Goal: Navigation & Orientation: Find specific page/section

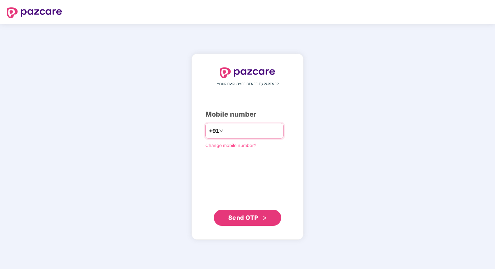
click at [254, 131] on input "number" at bounding box center [251, 130] width 55 height 11
type input "**********"
click at [233, 222] on button "Send OTP" at bounding box center [247, 218] width 67 height 16
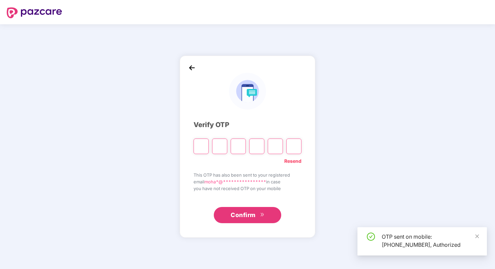
click at [198, 148] on input "Please enter verification code. Digit 1" at bounding box center [200, 147] width 15 height 16
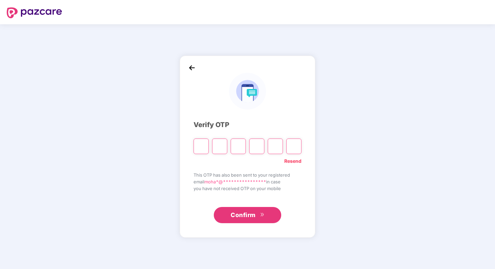
type input "*"
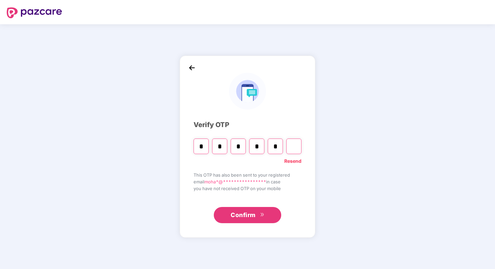
type input "*"
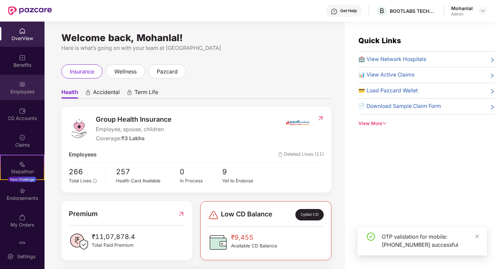
click at [12, 91] on div "Employees" at bounding box center [22, 91] width 44 height 7
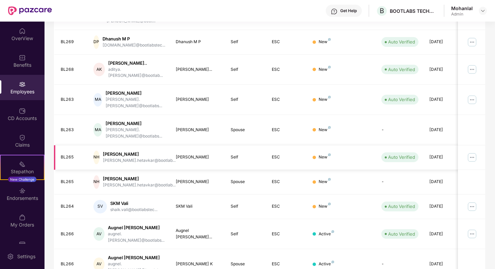
scroll to position [151, 0]
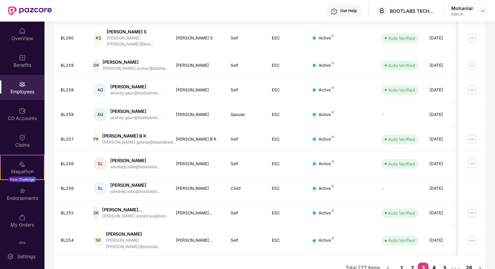
click at [434, 263] on link "4" at bounding box center [433, 268] width 11 height 10
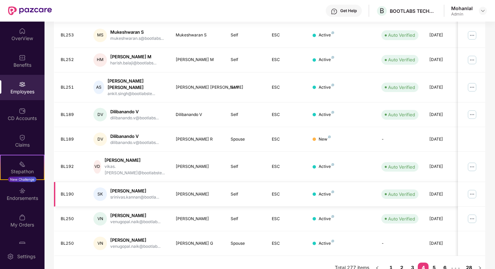
scroll to position [145, 0]
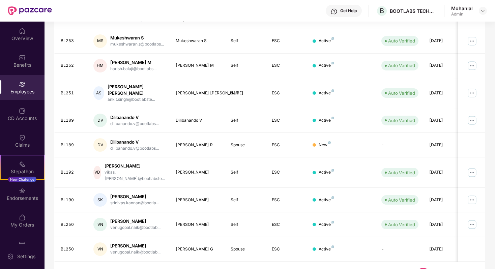
click at [437, 268] on link "5" at bounding box center [433, 273] width 11 height 10
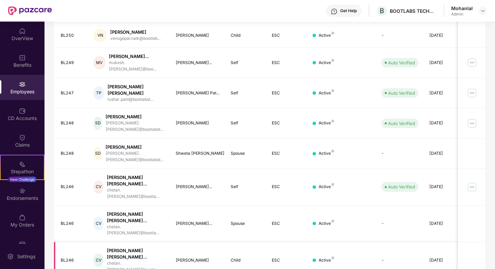
scroll to position [168, 0]
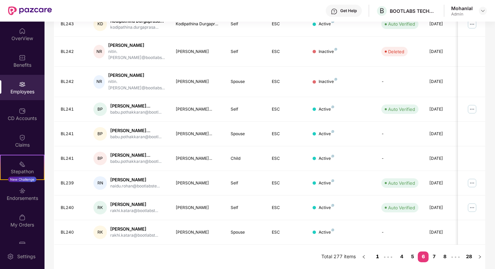
click at [379, 257] on link "1" at bounding box center [377, 256] width 11 height 10
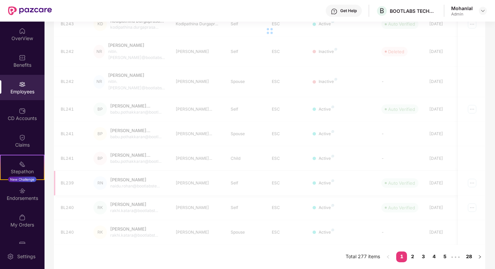
scroll to position [151, 0]
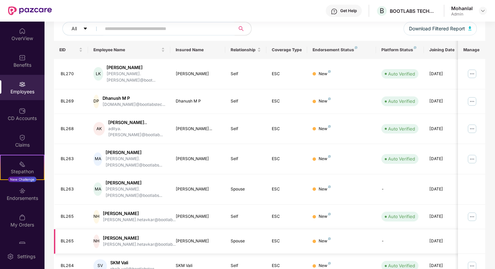
scroll to position [85, 0]
